Goal: Information Seeking & Learning: Learn about a topic

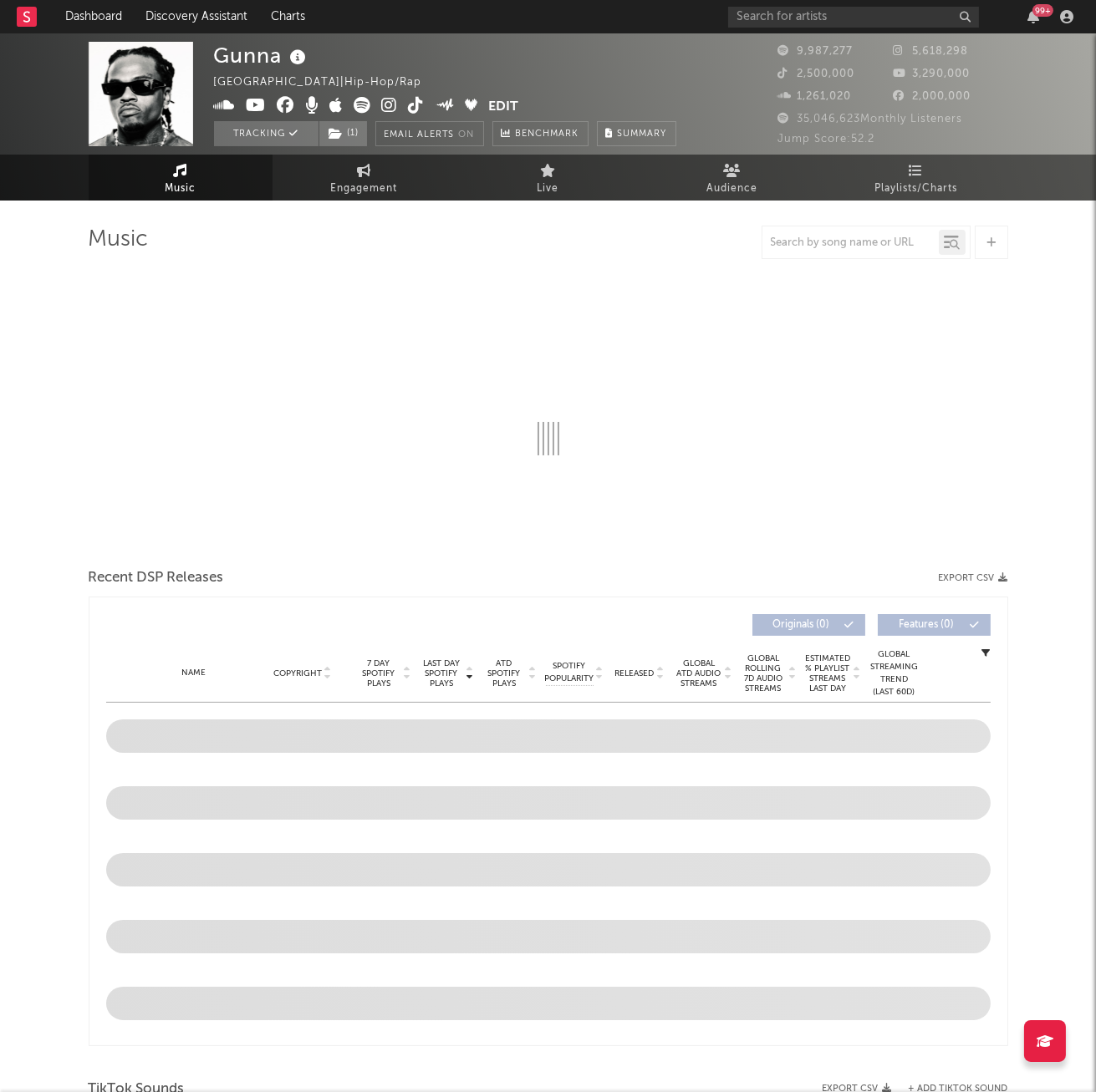
select select "6m"
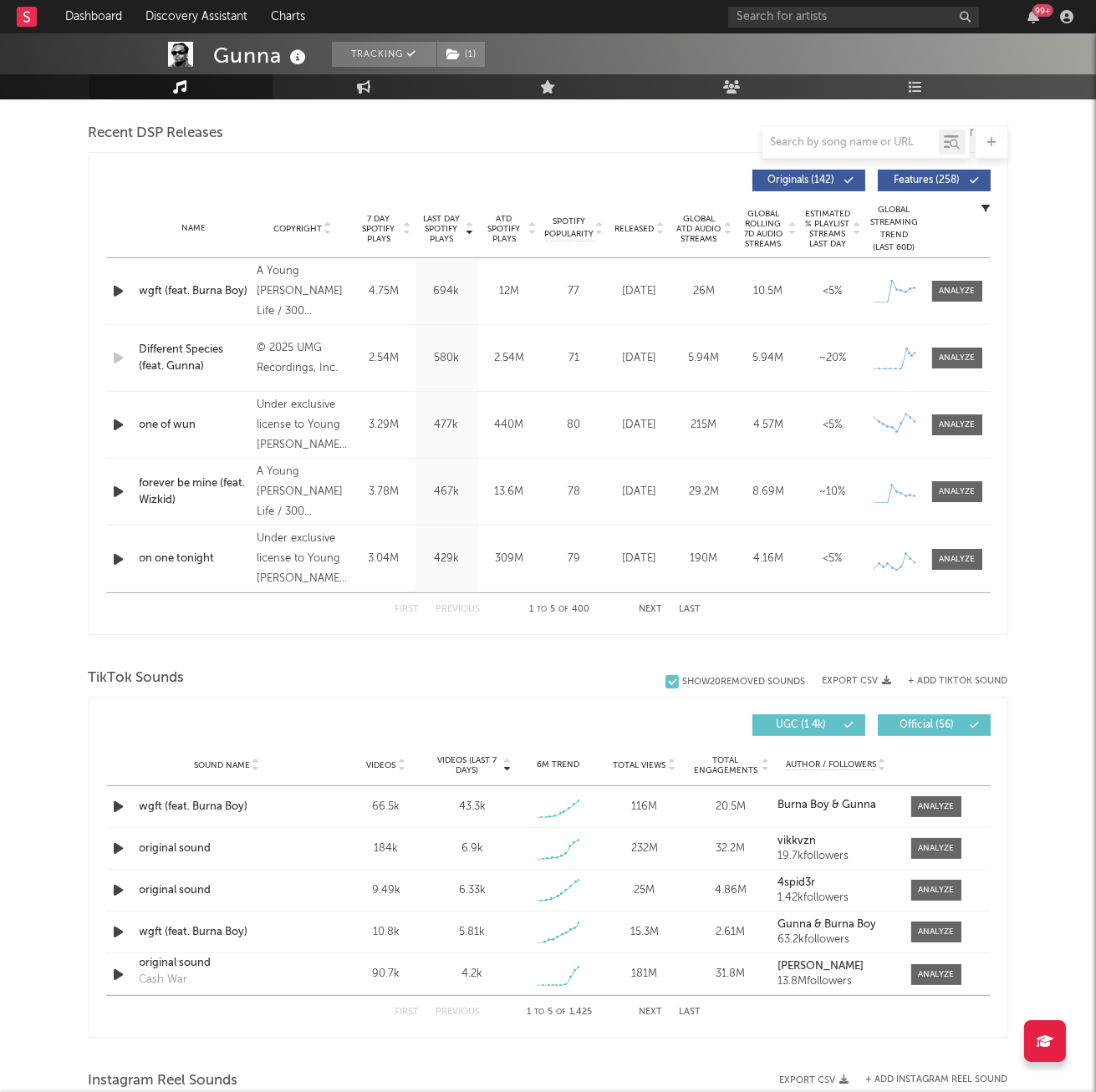
scroll to position [832, 0]
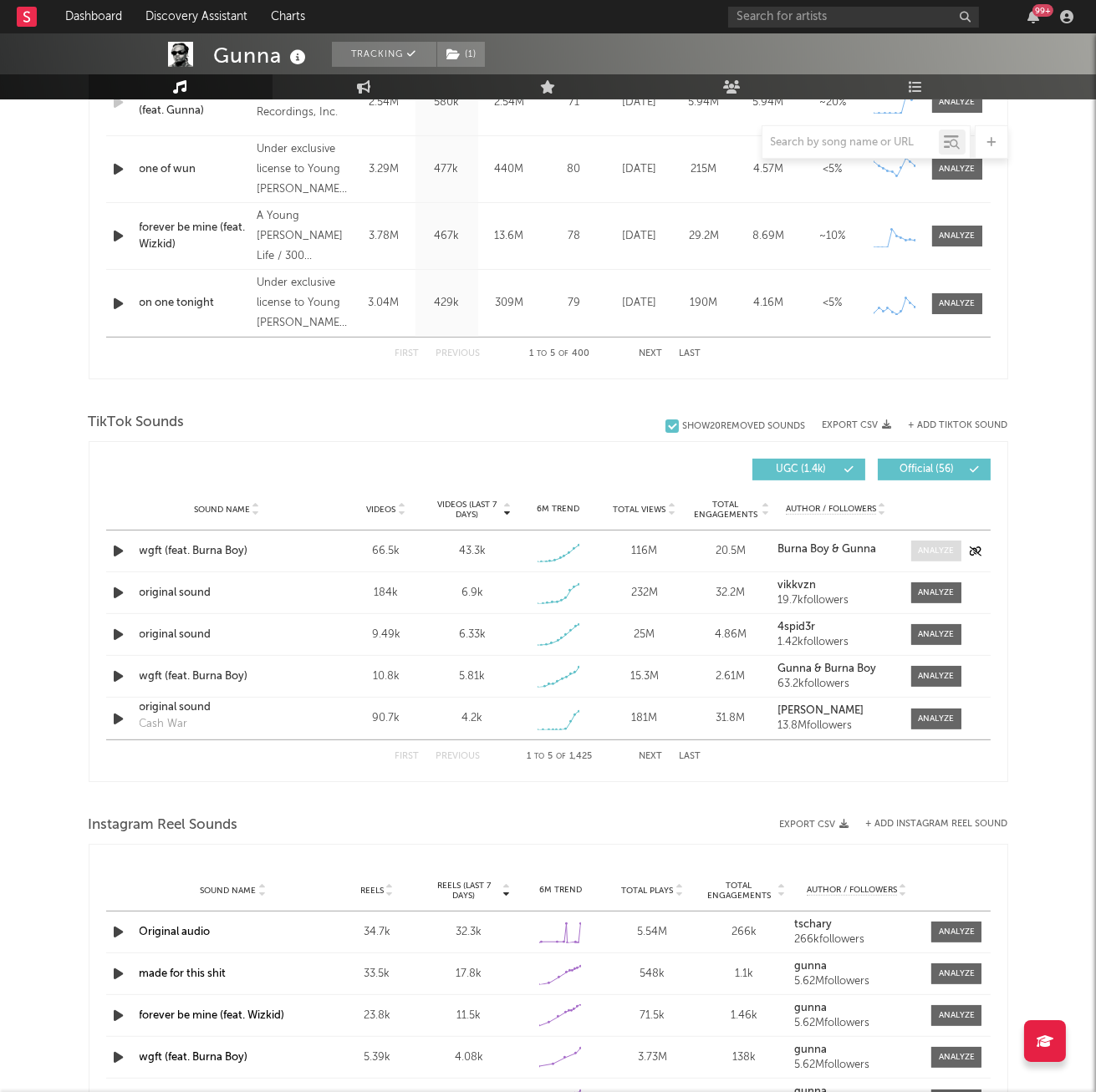
click at [934, 558] on span at bounding box center [936, 551] width 50 height 21
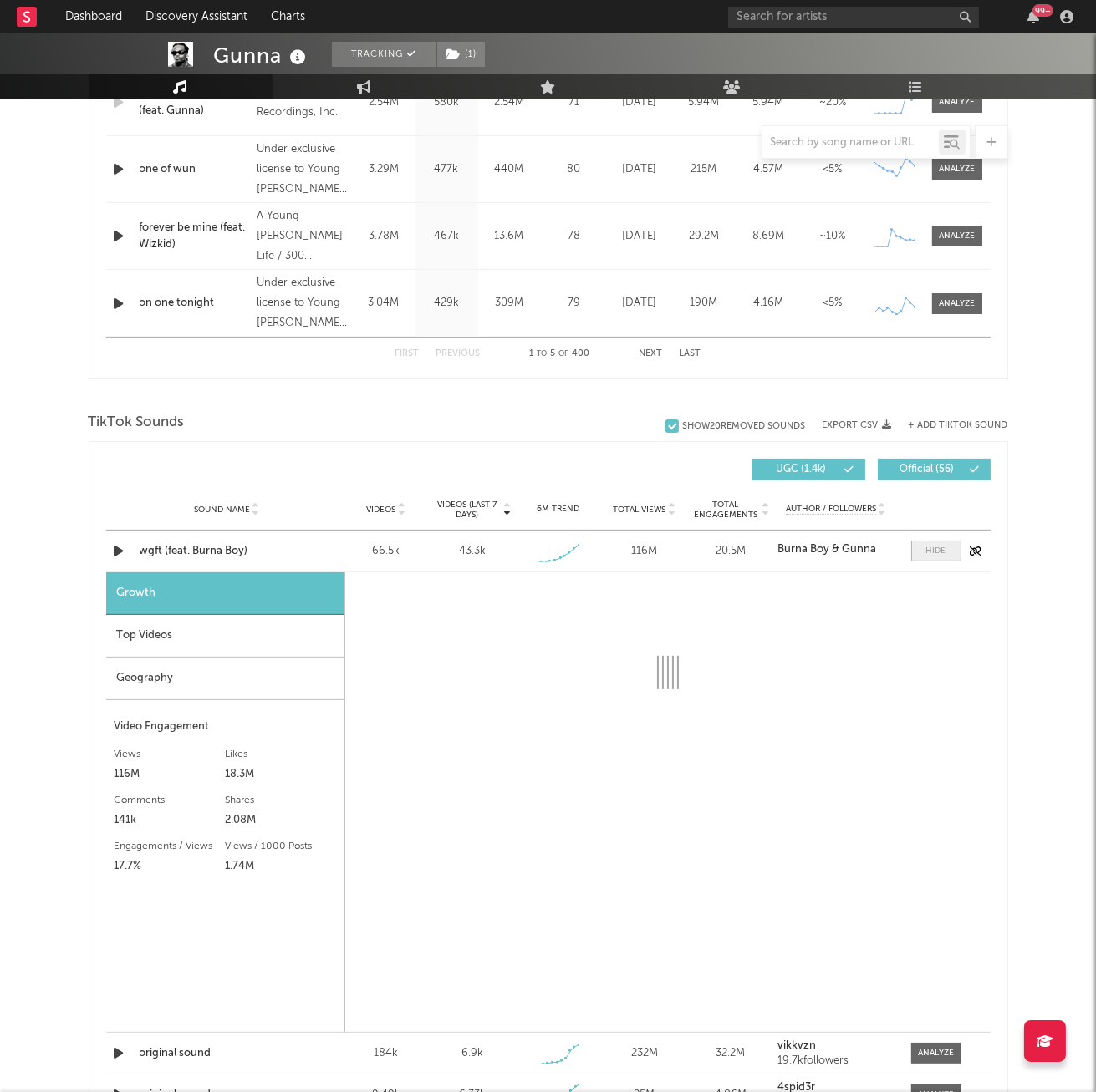
select select "1w"
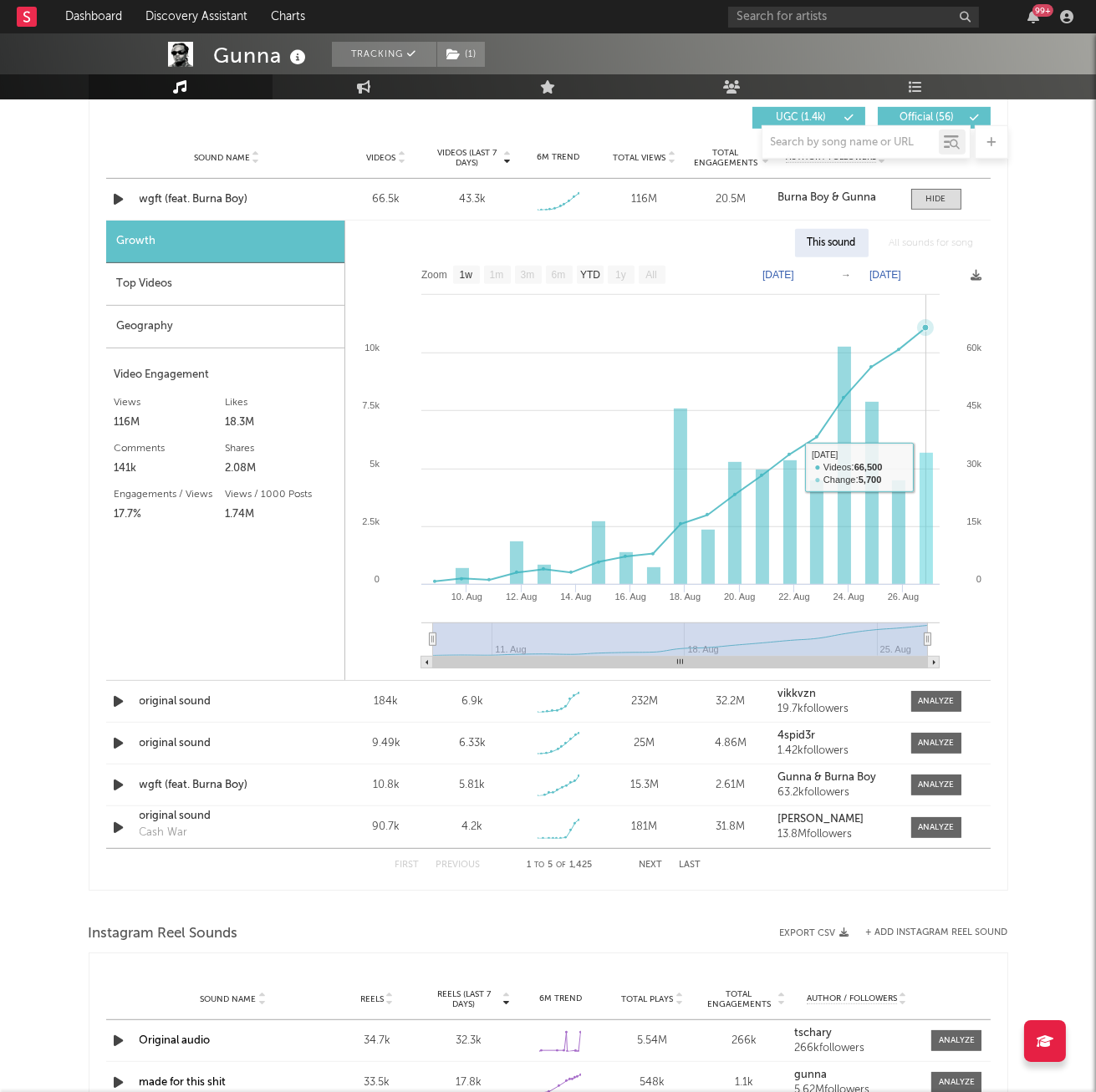
scroll to position [1032, 0]
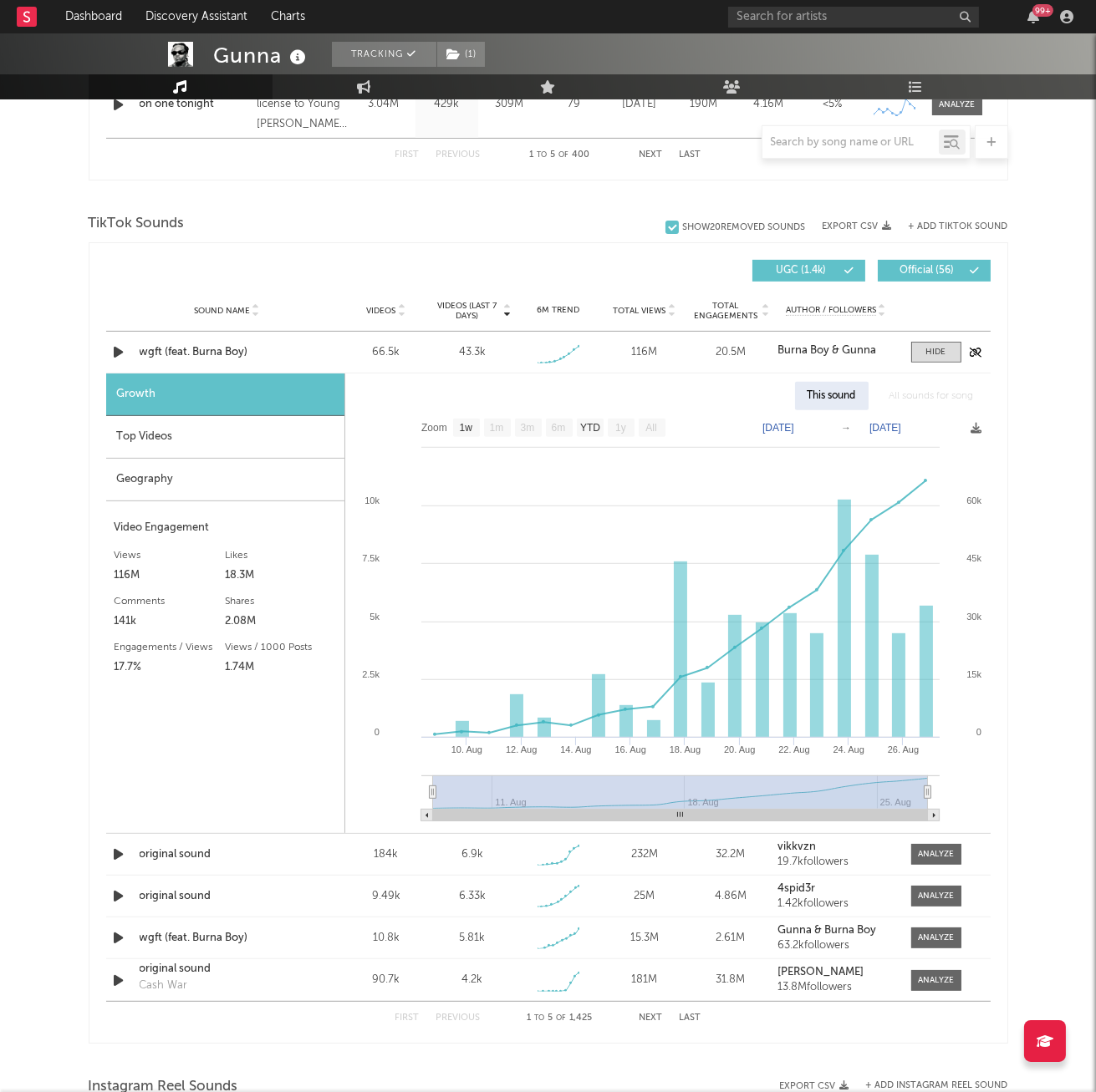
click at [195, 347] on div "wgft (feat. Burna Boy)" at bounding box center [227, 352] width 174 height 16
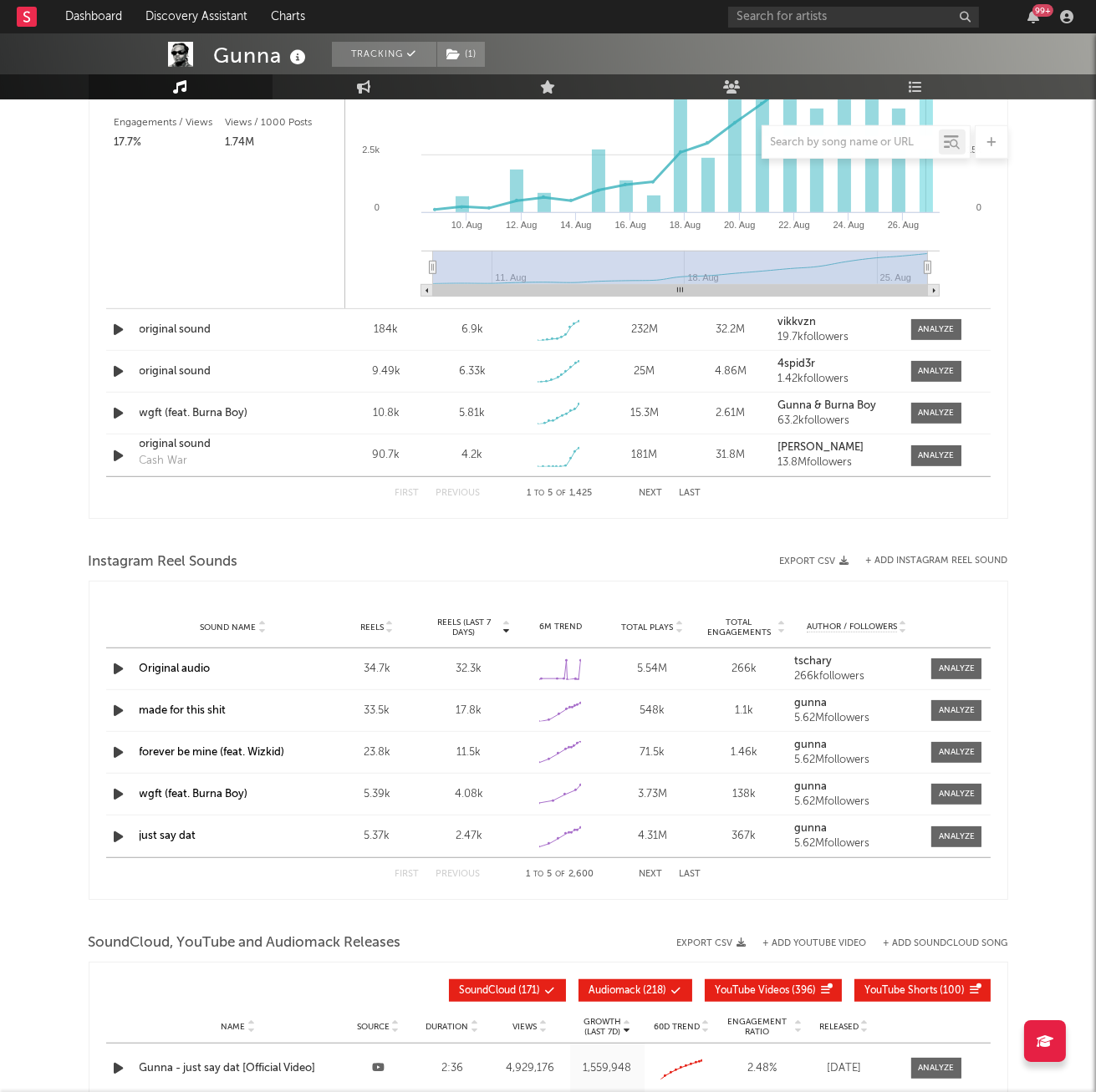
scroll to position [1891, 0]
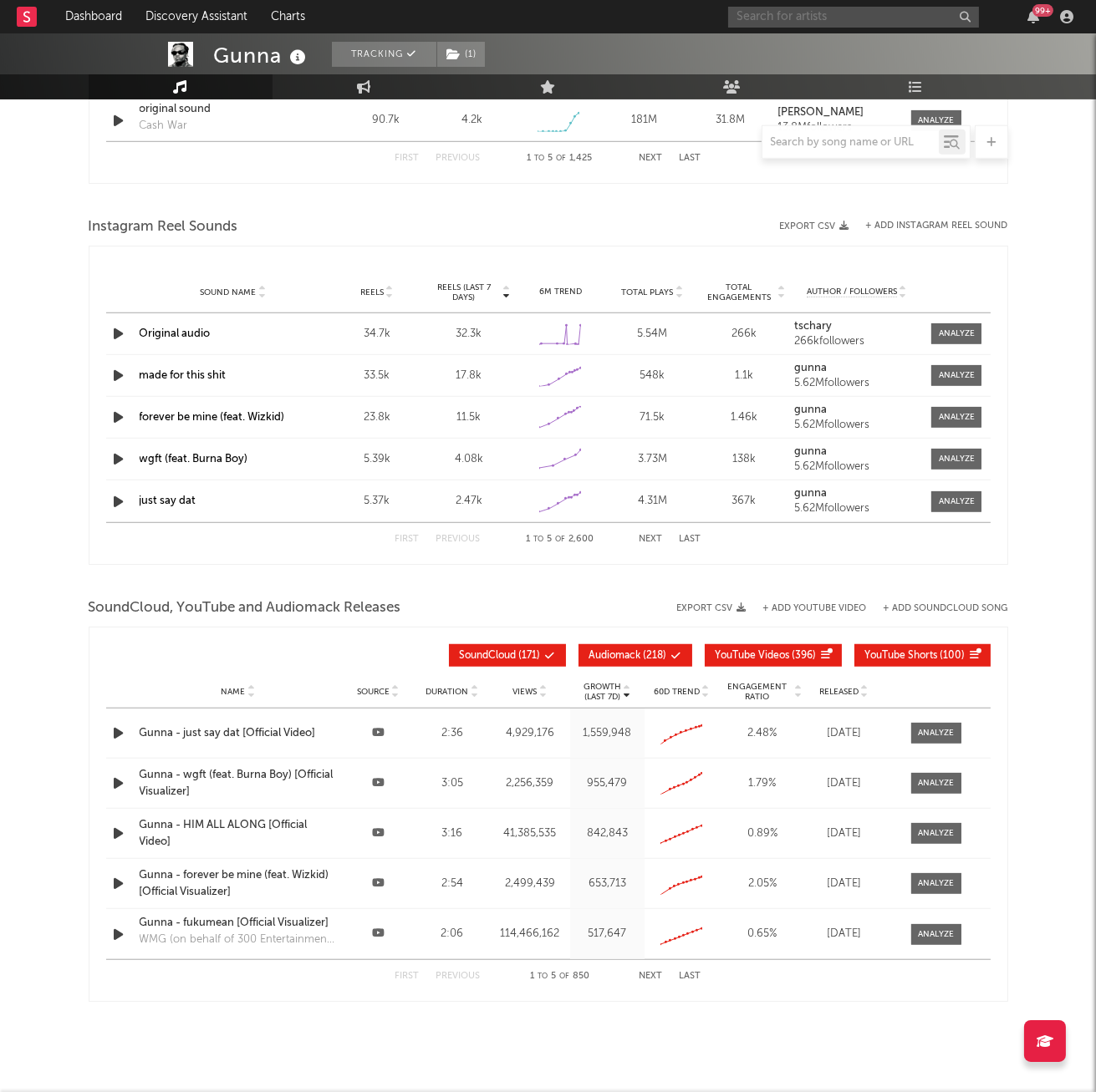
click at [765, 24] on input "text" at bounding box center [854, 17] width 251 height 21
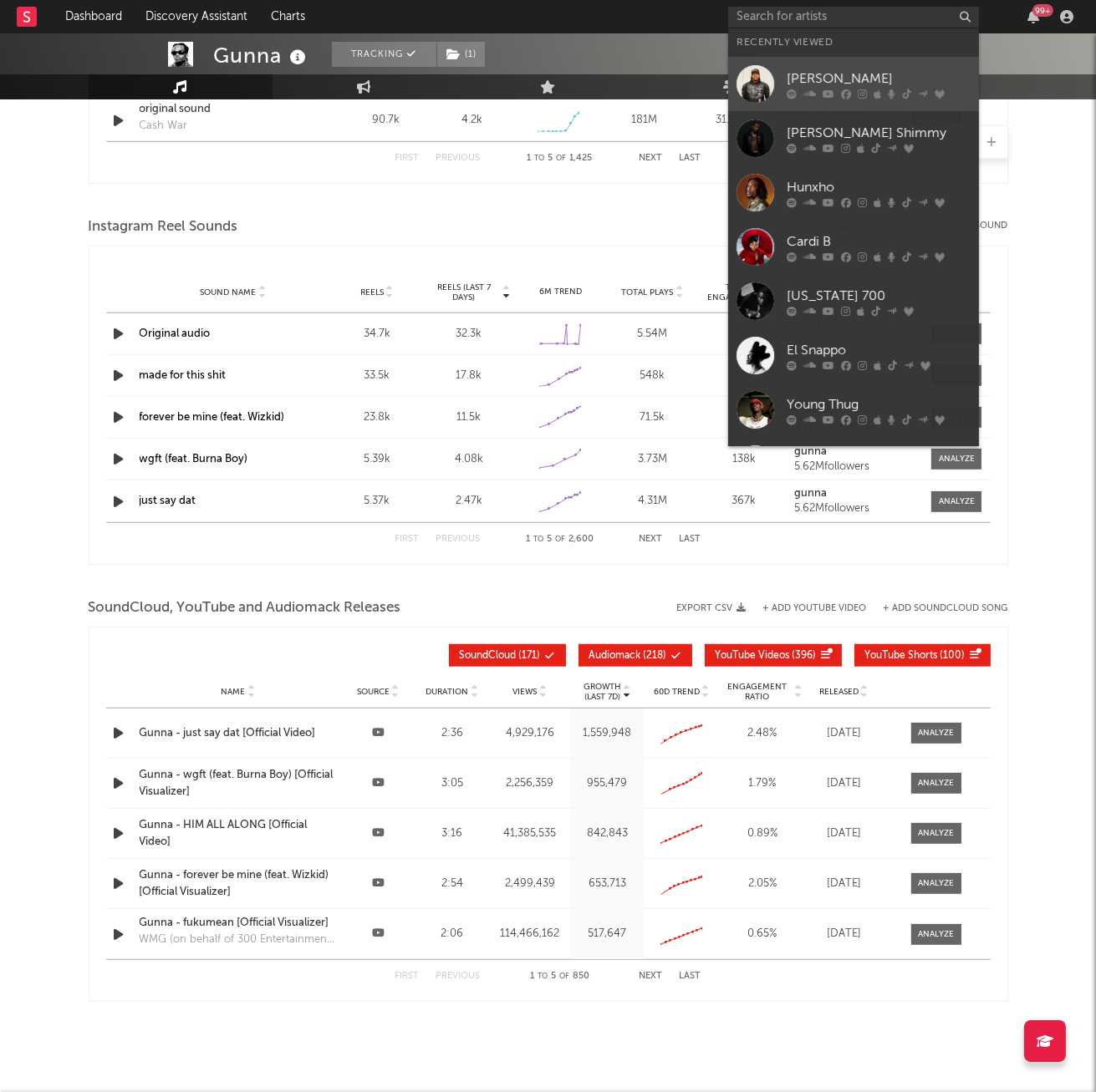
click at [765, 75] on div at bounding box center [755, 83] width 37 height 37
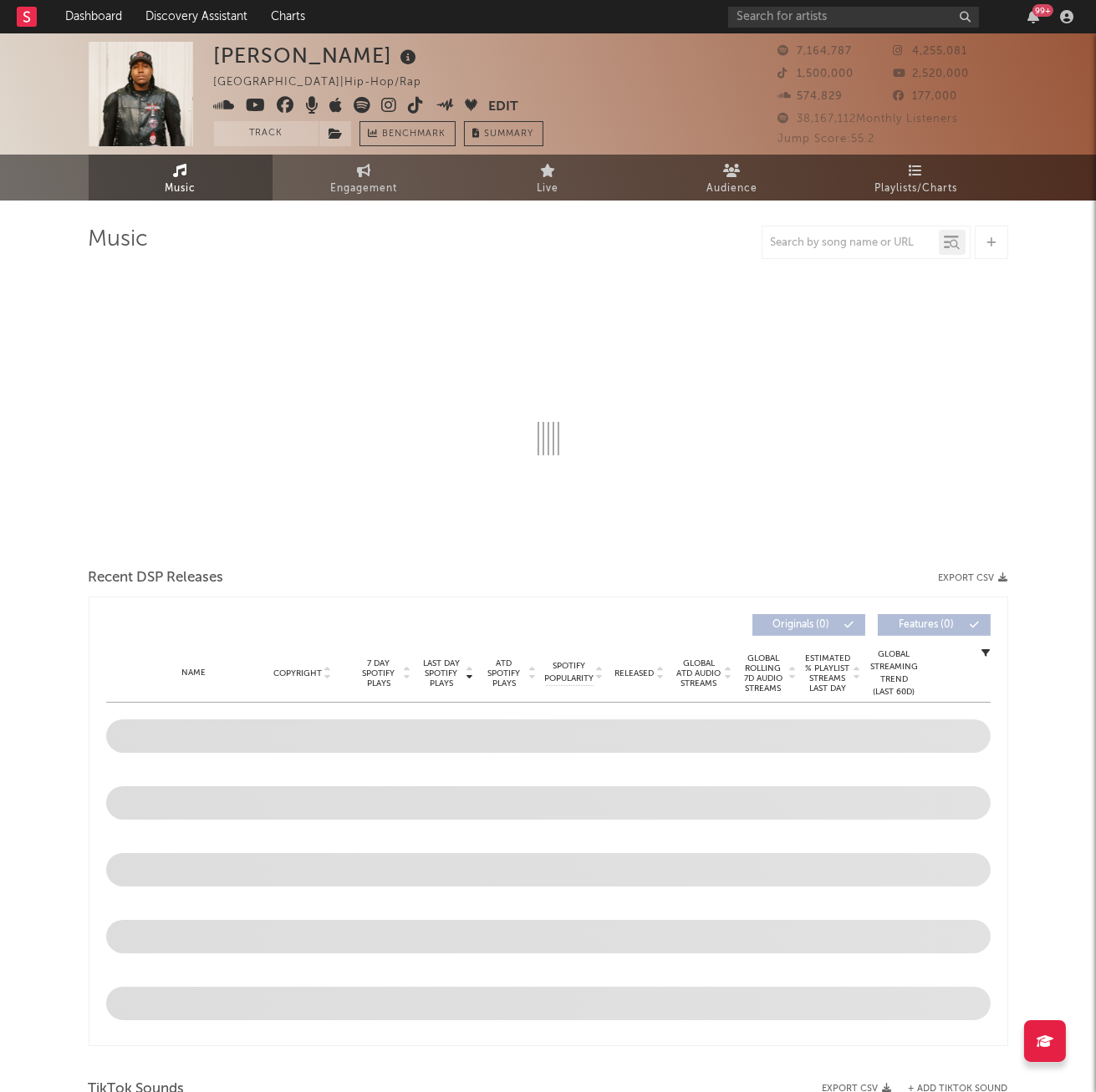
select select "6m"
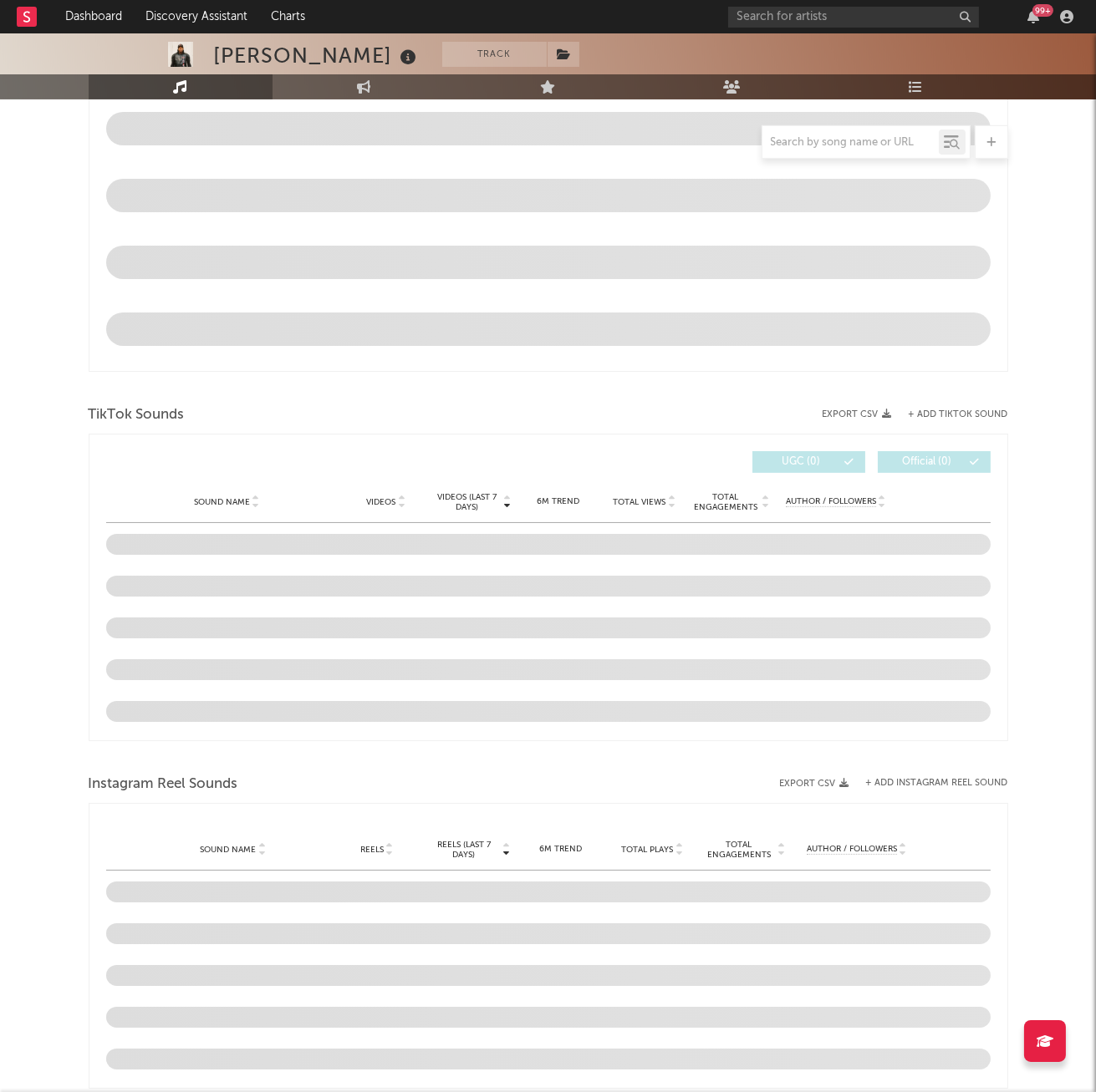
scroll to position [808, 0]
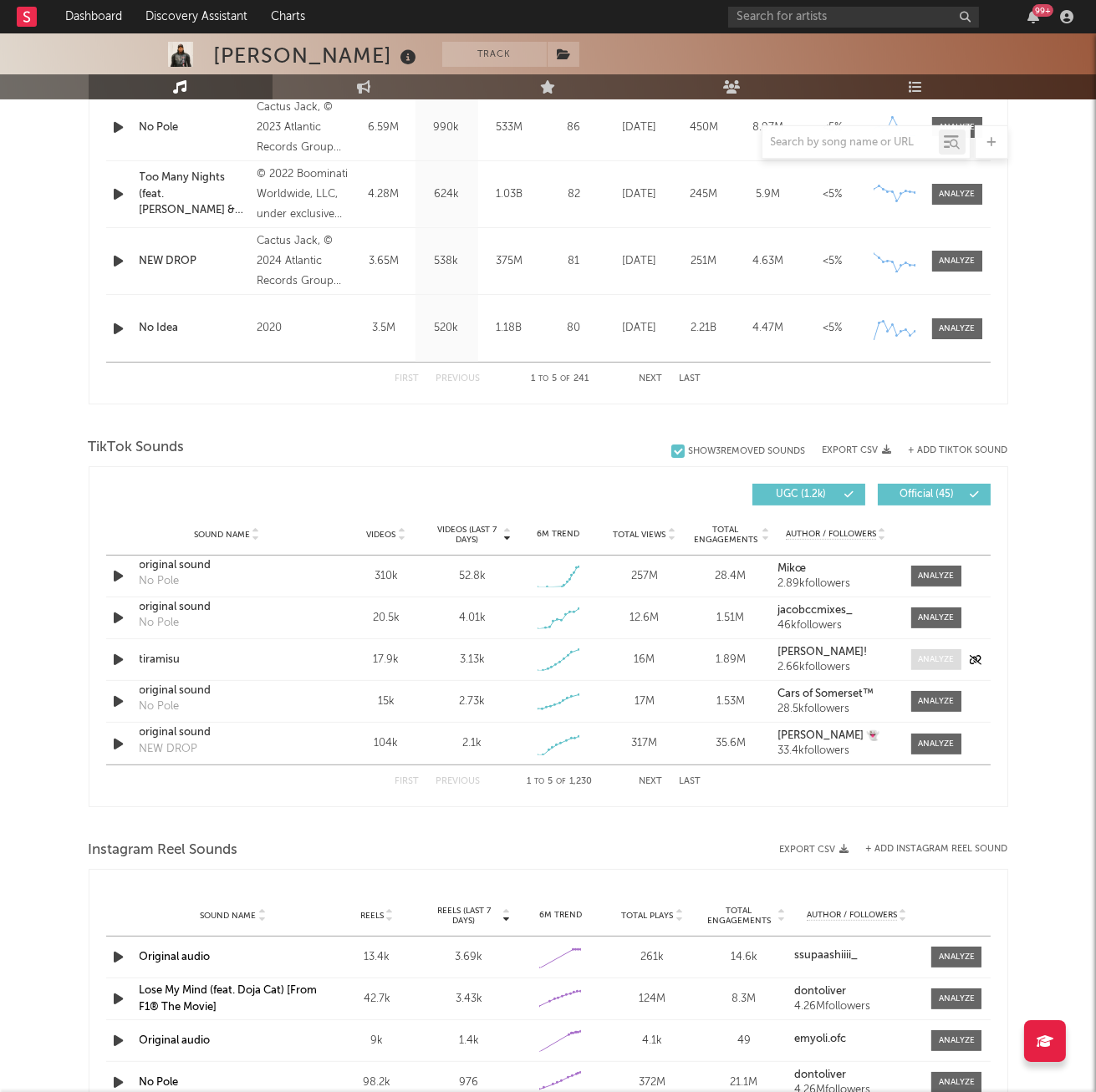
click at [951, 667] on span at bounding box center [936, 660] width 50 height 21
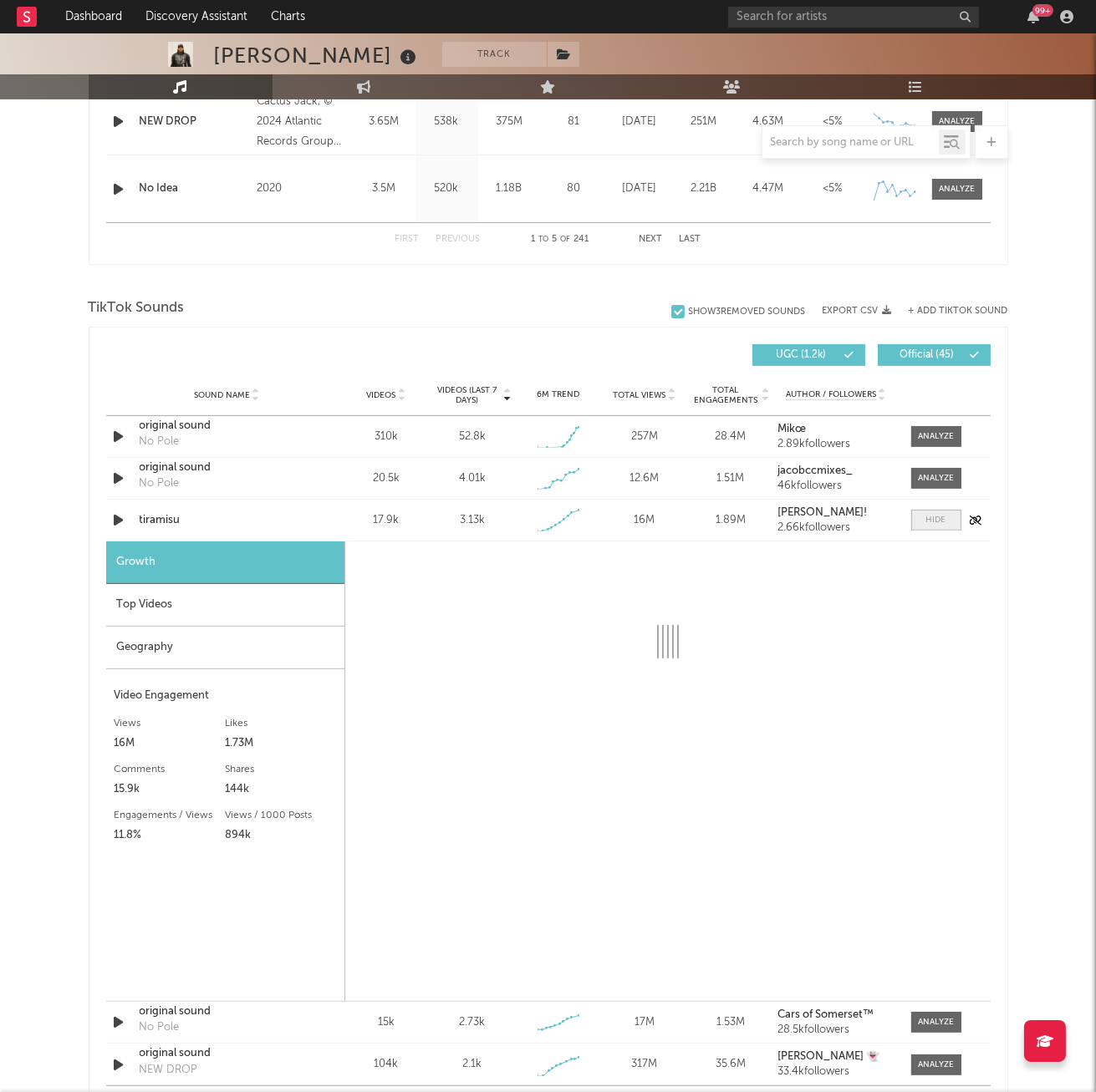
select select "1w"
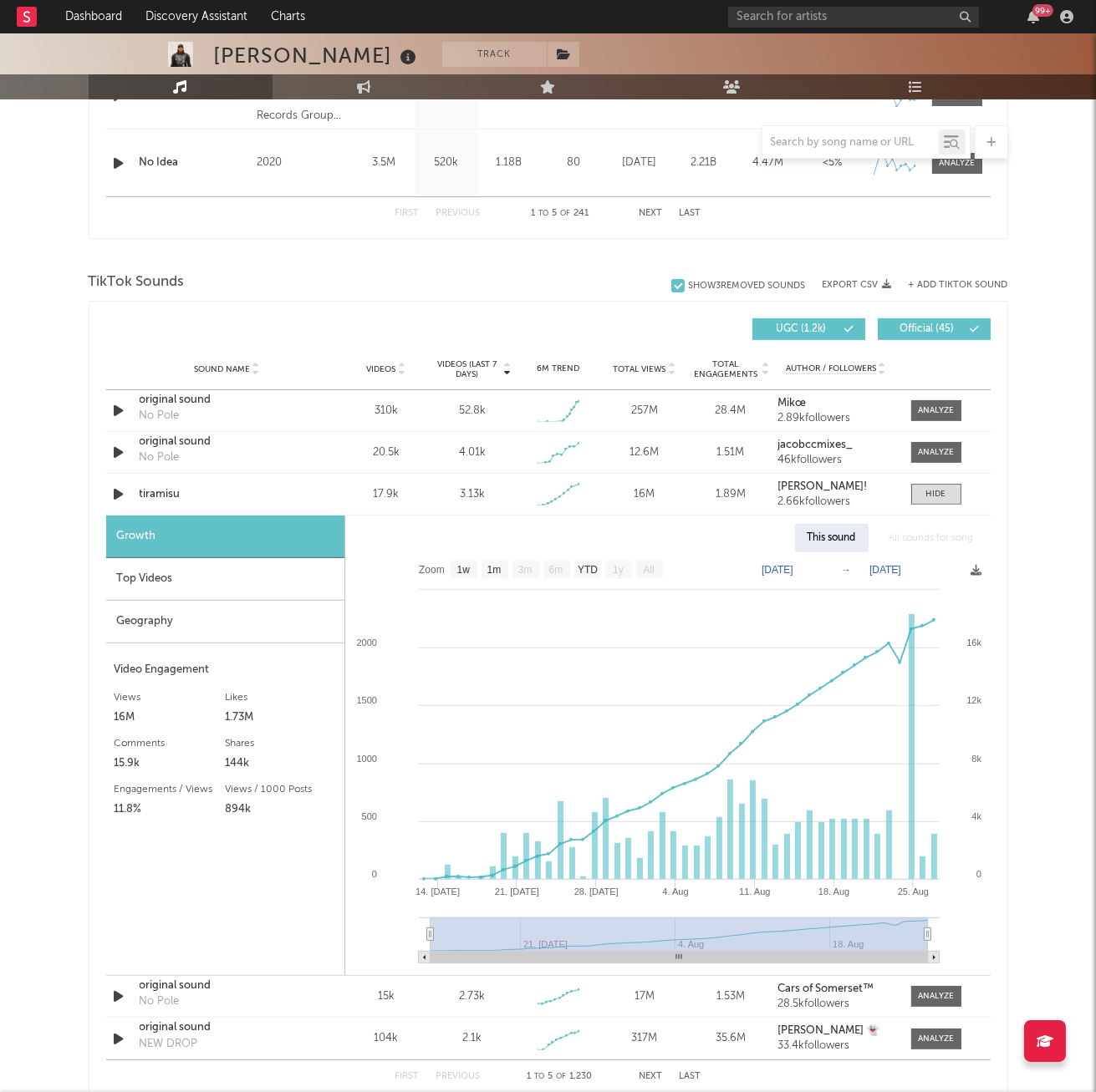
scroll to position [972, 0]
click at [154, 501] on div "tiramisu" at bounding box center [227, 495] width 174 height 16
